Goal: Transaction & Acquisition: Download file/media

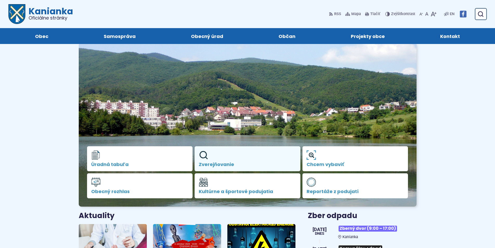
click at [218, 158] on link "Zverejňovanie" at bounding box center [248, 158] width 106 height 25
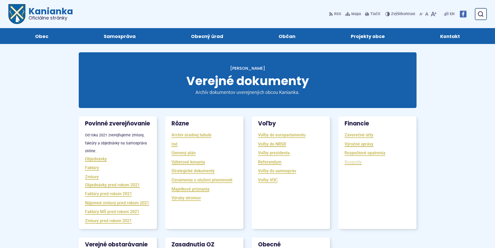
click at [352, 163] on link "Rozpočty" at bounding box center [353, 162] width 17 height 6
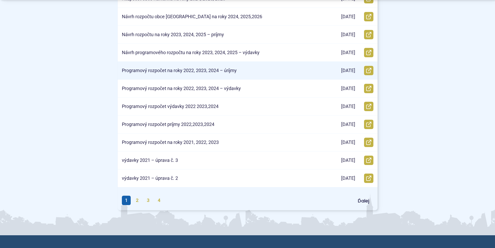
scroll to position [208, 0]
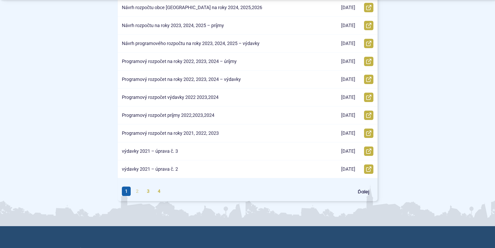
click at [137, 190] on link "2" at bounding box center [137, 190] width 9 height 9
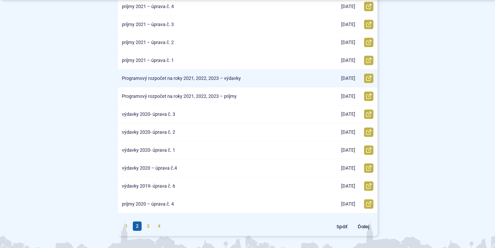
scroll to position [182, 0]
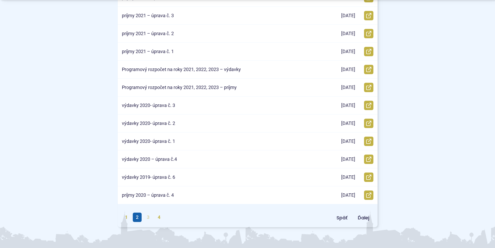
click at [148, 217] on link "3" at bounding box center [148, 216] width 9 height 9
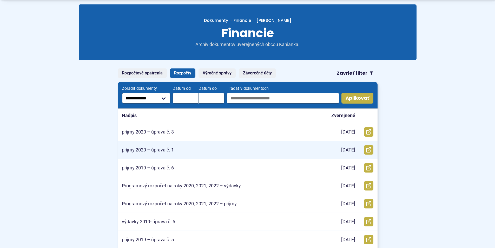
scroll to position [52, 0]
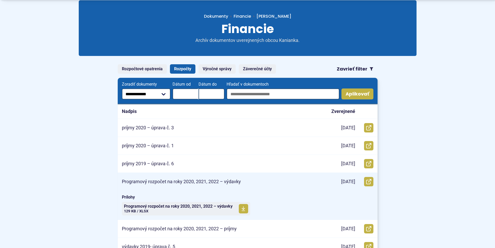
click at [193, 181] on p "Programový rozpočet na roky 2020, 2021, 2022 – výdavky" at bounding box center [181, 182] width 119 height 6
click at [242, 206] on icon at bounding box center [244, 208] width 4 height 5
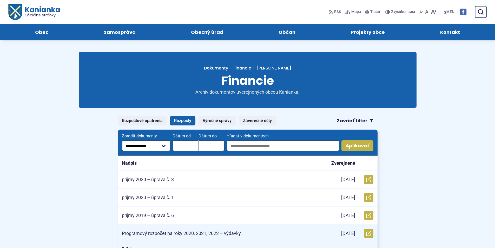
scroll to position [0, 0]
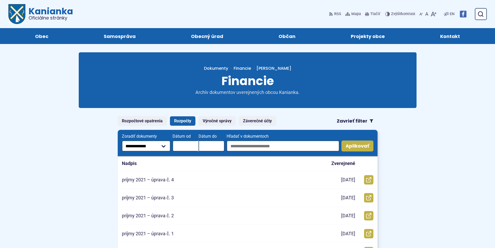
scroll to position [182, 0]
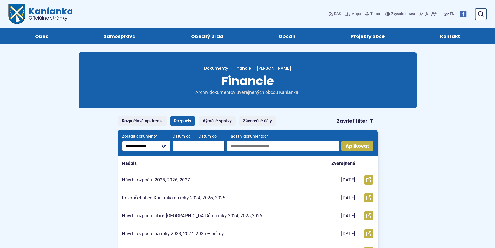
scroll to position [208, 0]
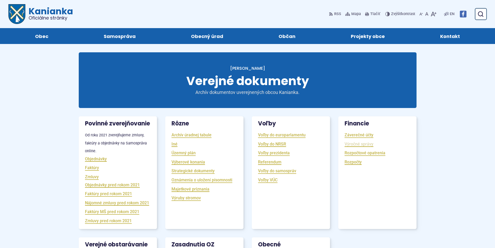
click at [357, 144] on link "Výročné správy" at bounding box center [359, 144] width 29 height 6
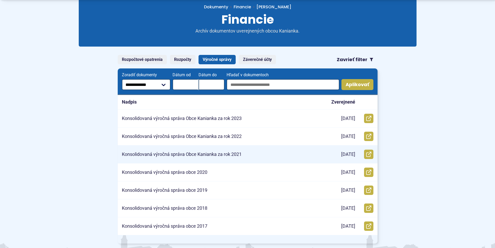
scroll to position [78, 0]
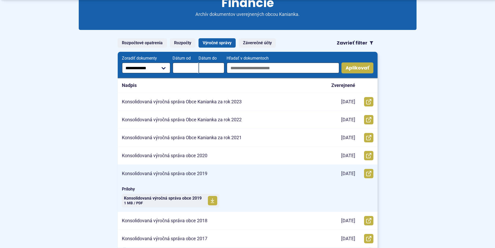
click at [201, 174] on p "Konsolidovaná výročná správa obce 2019" at bounding box center [165, 174] width 86 height 6
click at [165, 198] on span "Konsolidovaná výročná správa obce 2019" at bounding box center [163, 198] width 78 height 4
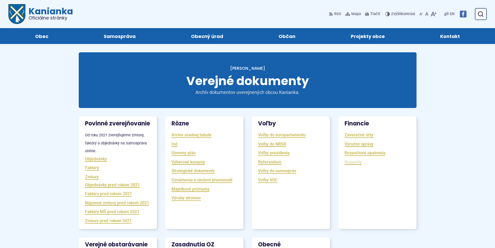
click at [352, 162] on link "Rozpočty" at bounding box center [353, 162] width 17 height 6
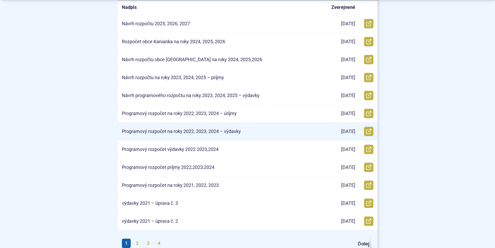
scroll to position [182, 0]
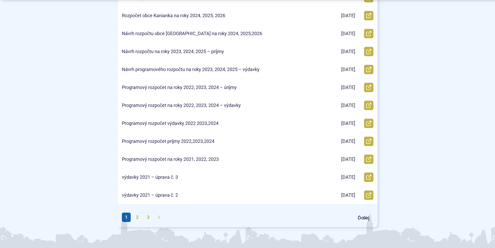
click at [159, 216] on link "4" at bounding box center [159, 216] width 9 height 9
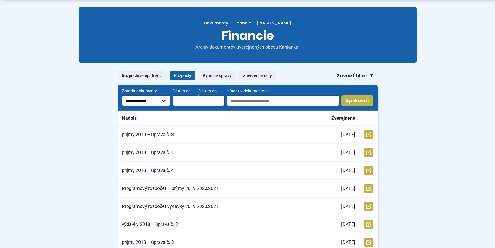
scroll to position [52, 0]
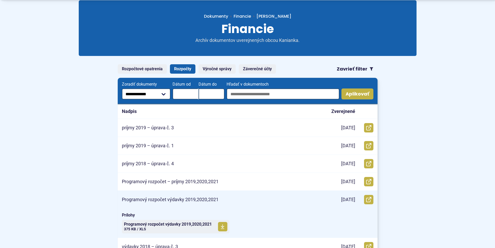
click at [194, 201] on p "Programový rozpočet výdavky 2019,2020,2021" at bounding box center [170, 200] width 97 height 6
click at [168, 224] on span "Programový rozpočet výdavky 2019,2020,2021" at bounding box center [168, 224] width 88 height 4
